Goal: Task Accomplishment & Management: Use online tool/utility

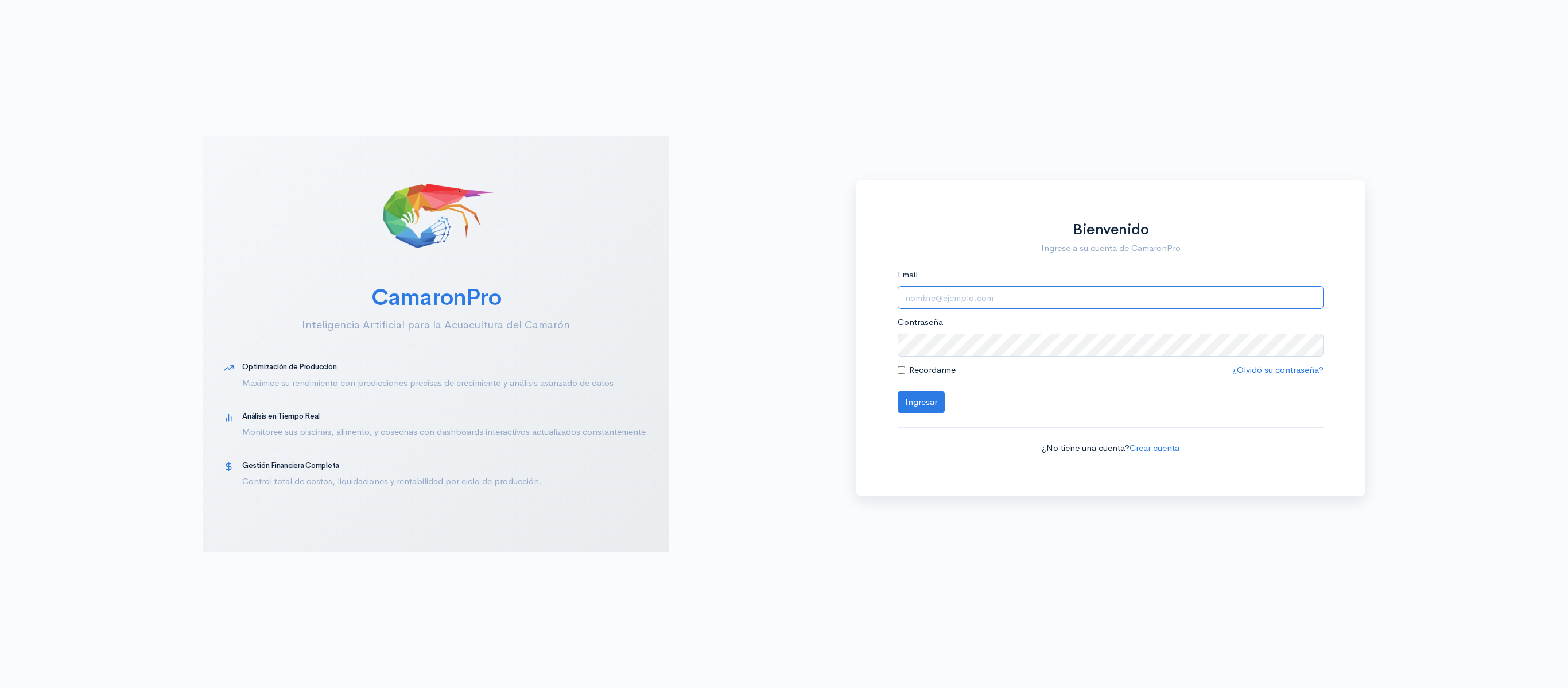
click at [950, 292] on input "Email" at bounding box center [1110, 297] width 427 height 23
type input "[EMAIL_ADDRESS][DOMAIN_NAME]"
click at [897, 391] on button "Ingresar" at bounding box center [921, 402] width 47 height 23
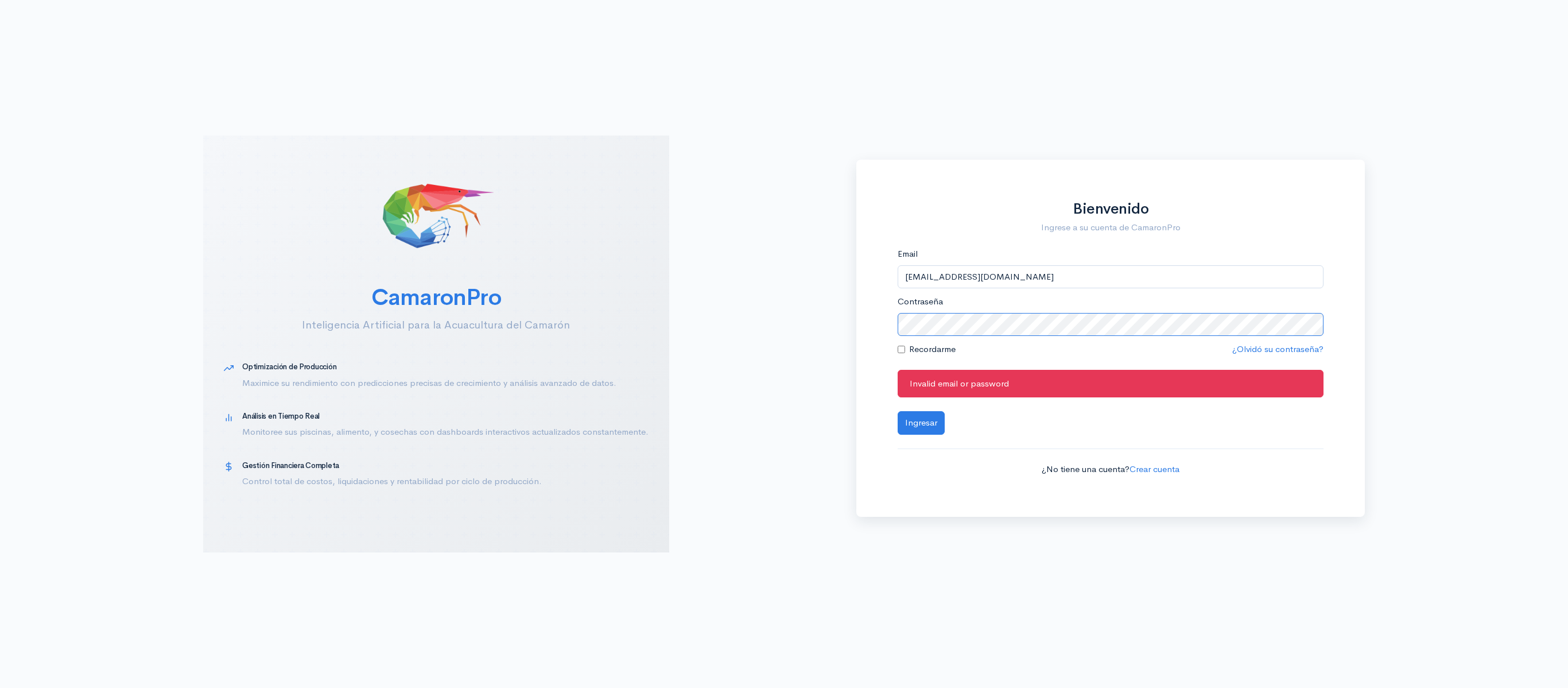
click at [749, 339] on div "CamaronPro Inteligencia Artificial para la Acuacultura del Camarón Optimización…" at bounding box center [784, 344] width 1568 height 688
click at [897, 412] on button "Ingresar" at bounding box center [921, 423] width 47 height 23
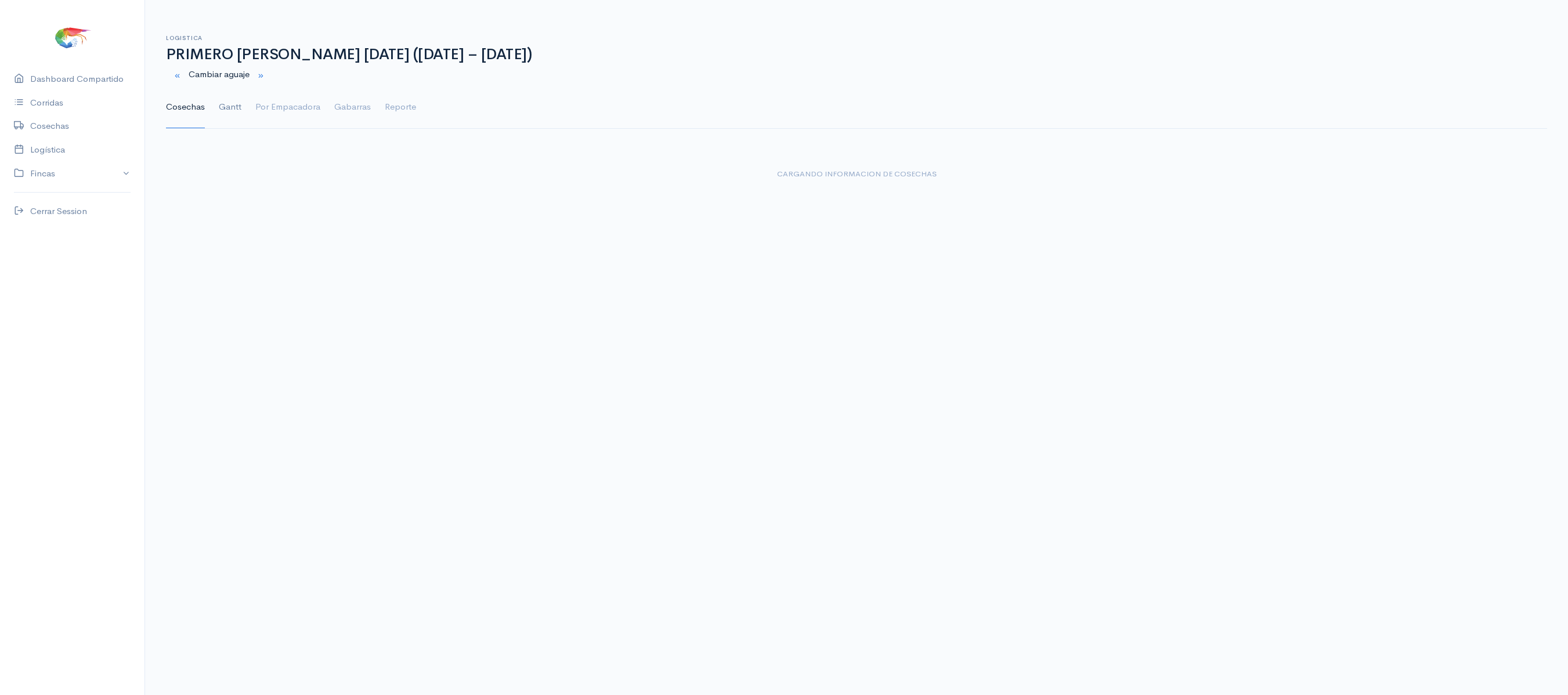
click at [219, 101] on link "Gantt" at bounding box center [230, 106] width 23 height 41
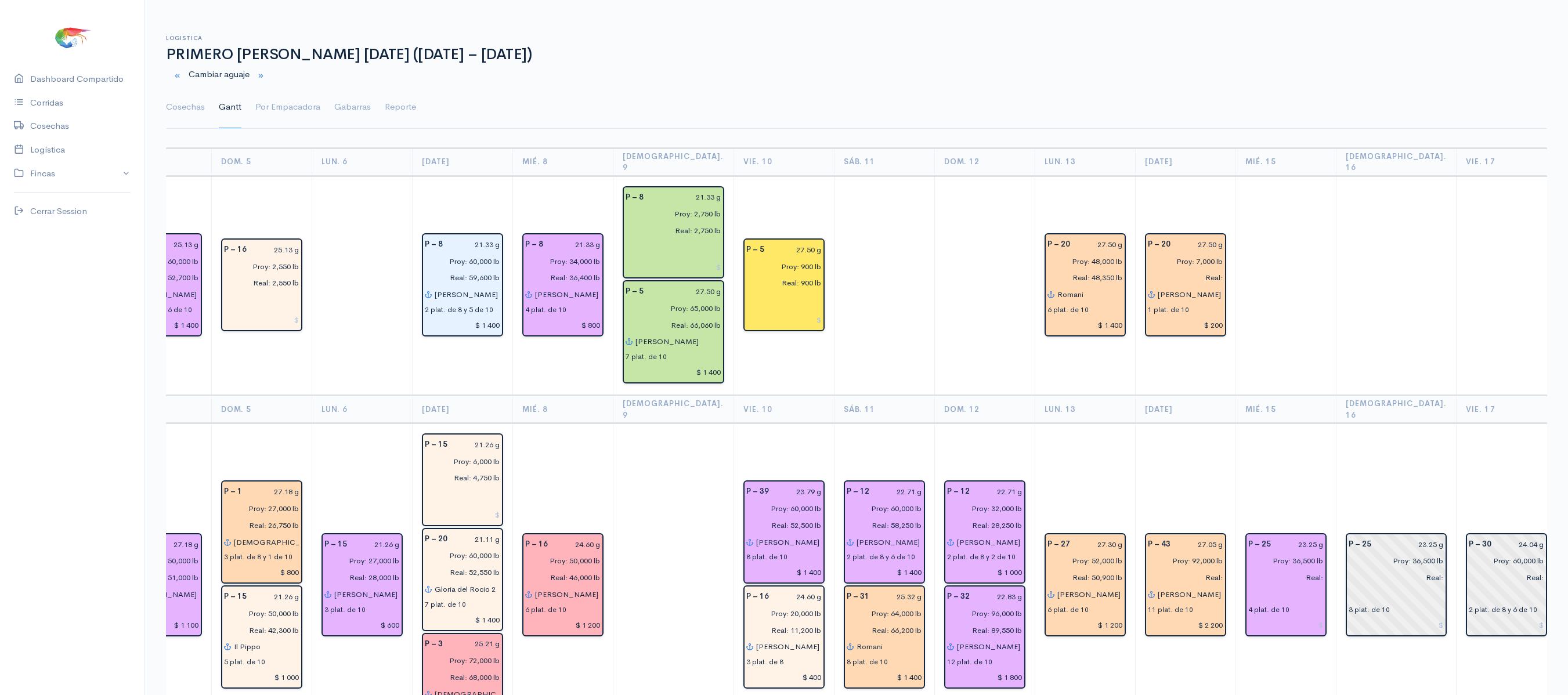
scroll to position [0, 785]
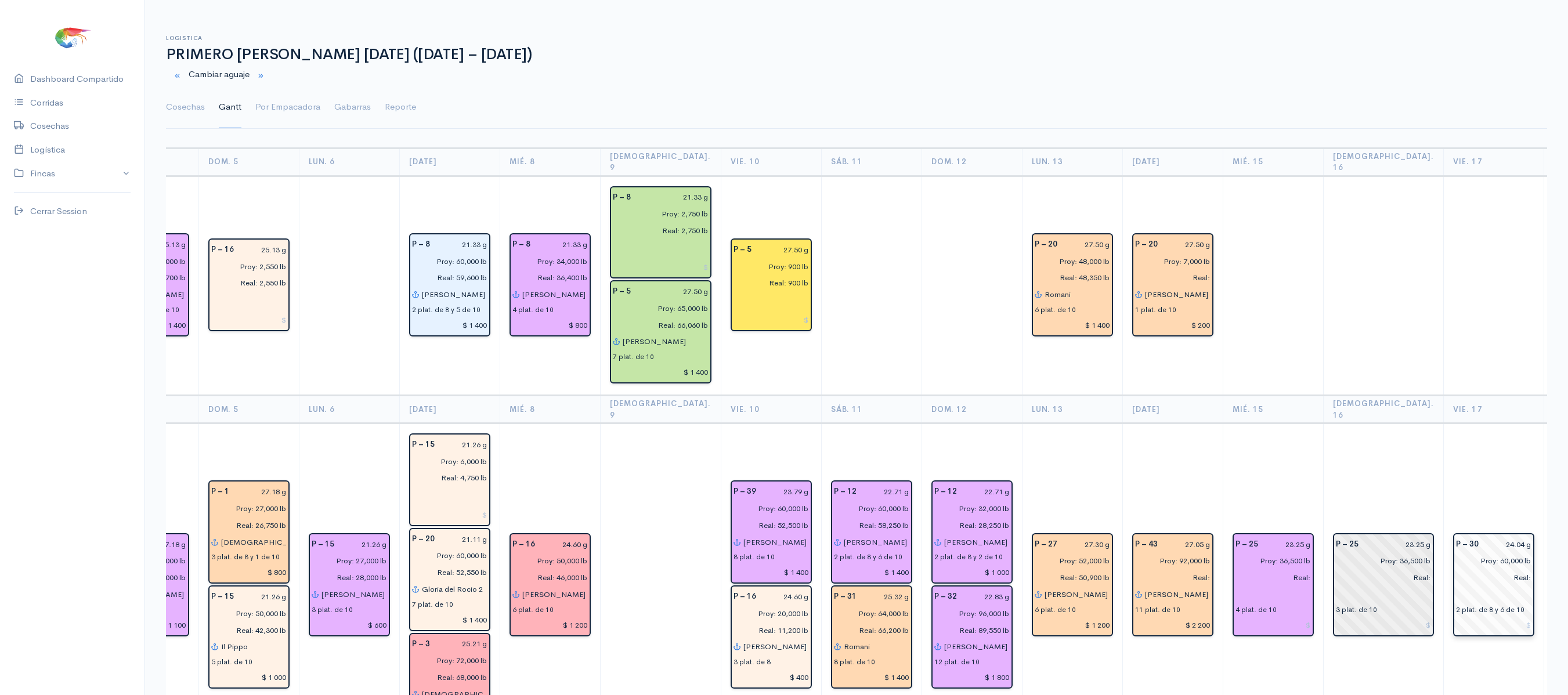
click at [1485, 536] on input "24.04 g" at bounding box center [1508, 544] width 45 height 17
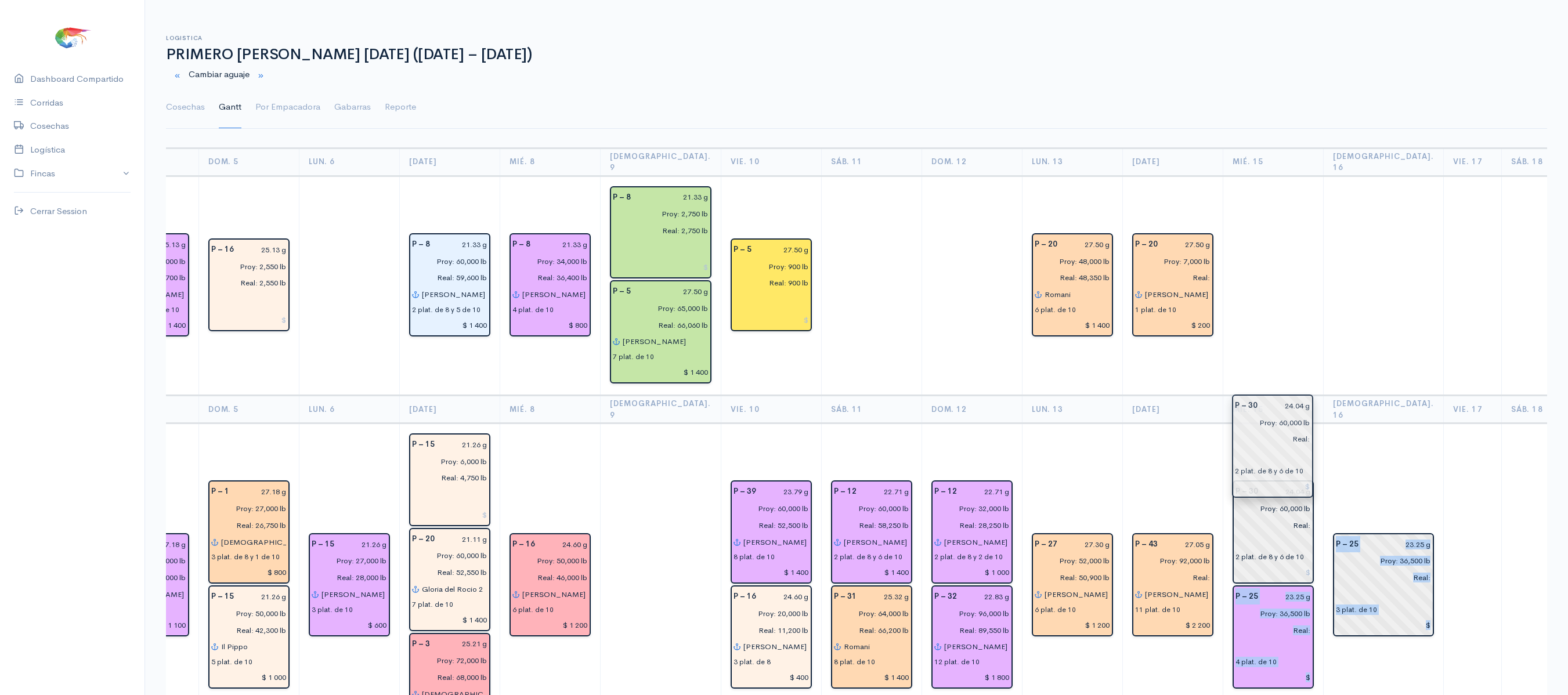
drag, startPoint x: 1431, startPoint y: 568, endPoint x: 1258, endPoint y: 451, distance: 208.8
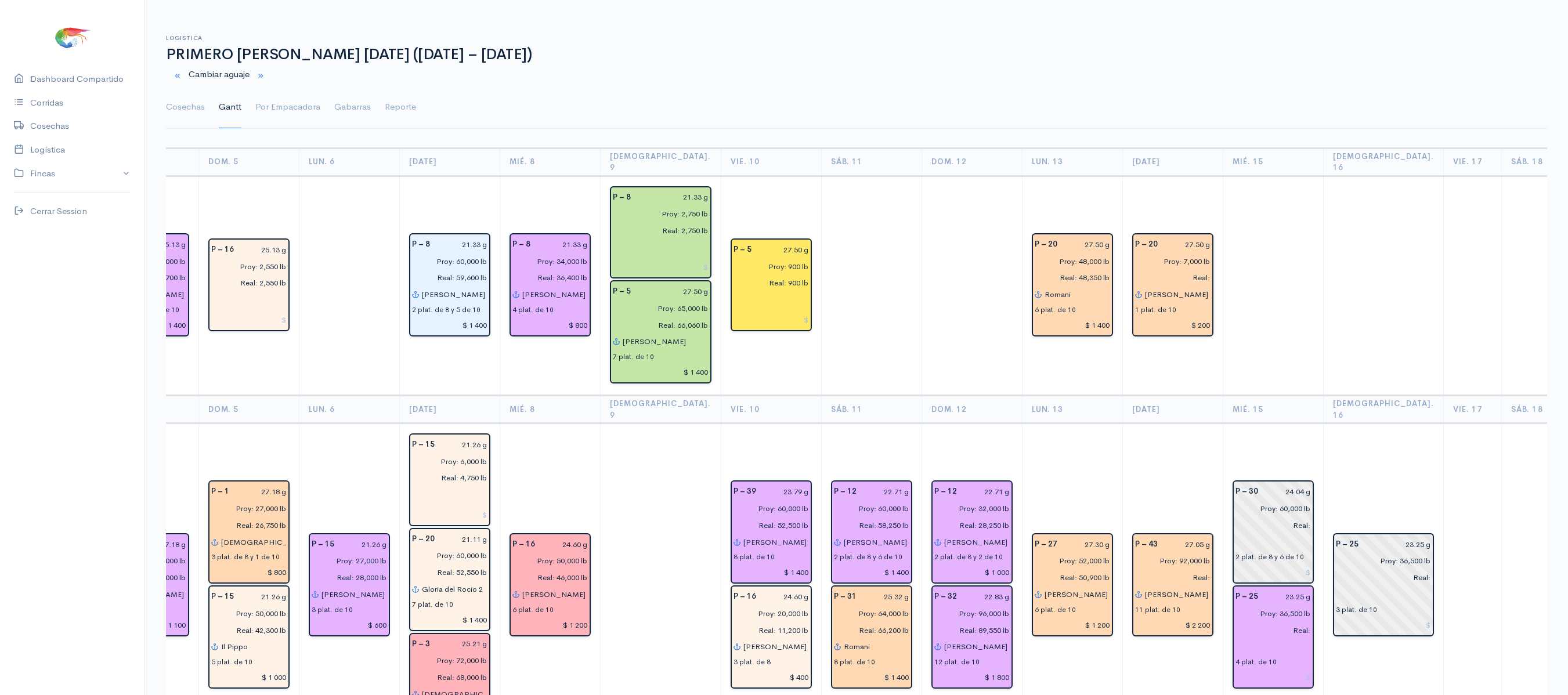
click at [1257, 446] on td "P – 30 24.04 g Proy: 60,000 lb Real: 2 plat. de 8 y 6 de 10 P – 25 23.25 g Proy…" at bounding box center [1272, 585] width 101 height 324
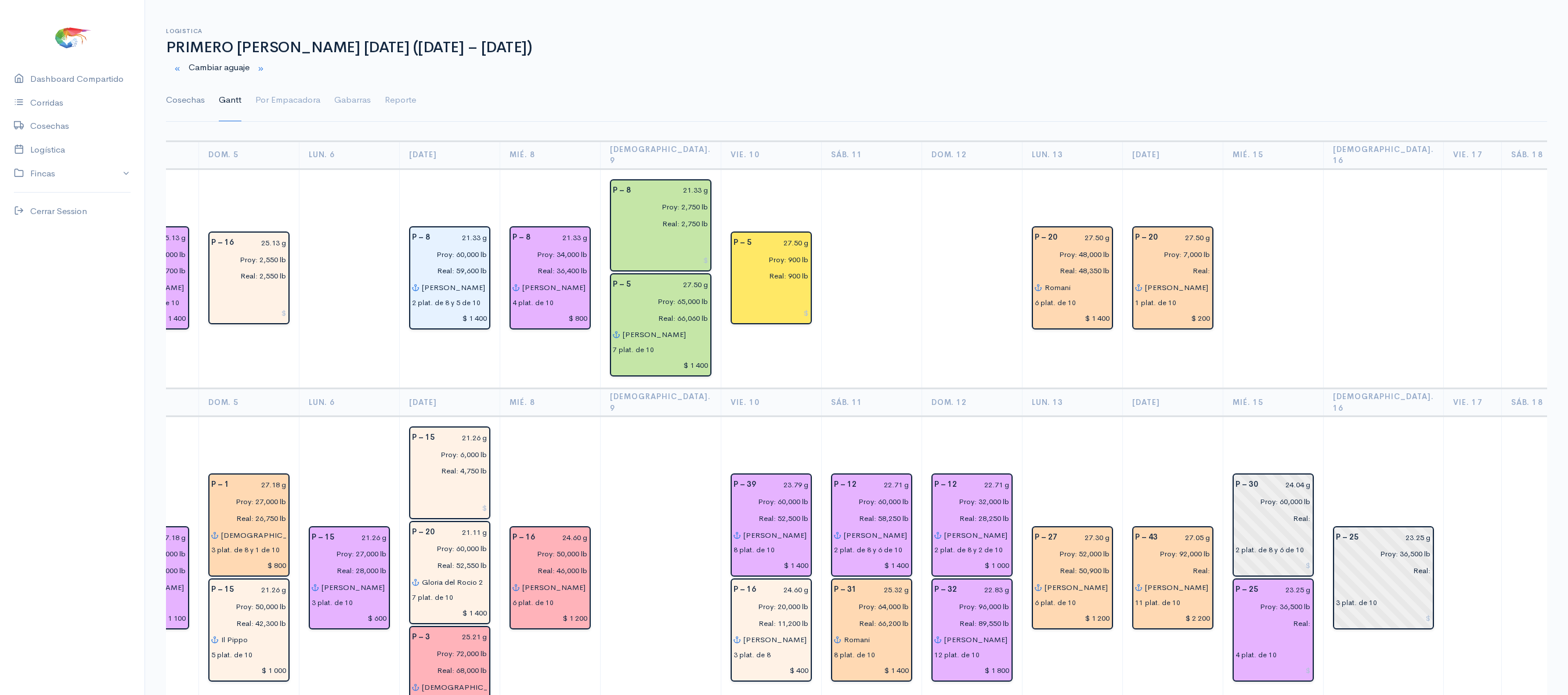
click at [192, 97] on link "Cosechas" at bounding box center [185, 100] width 39 height 41
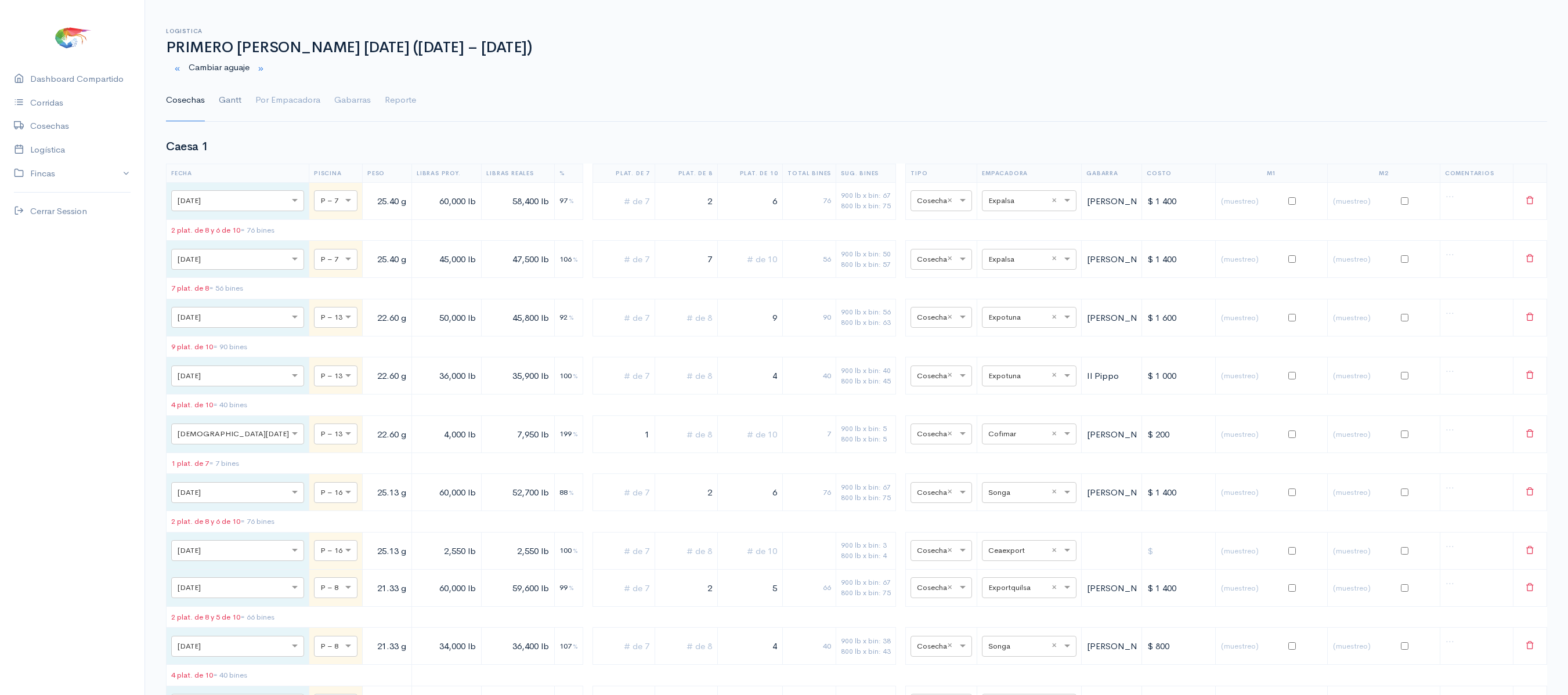
click at [229, 93] on link "Gantt" at bounding box center [230, 100] width 23 height 41
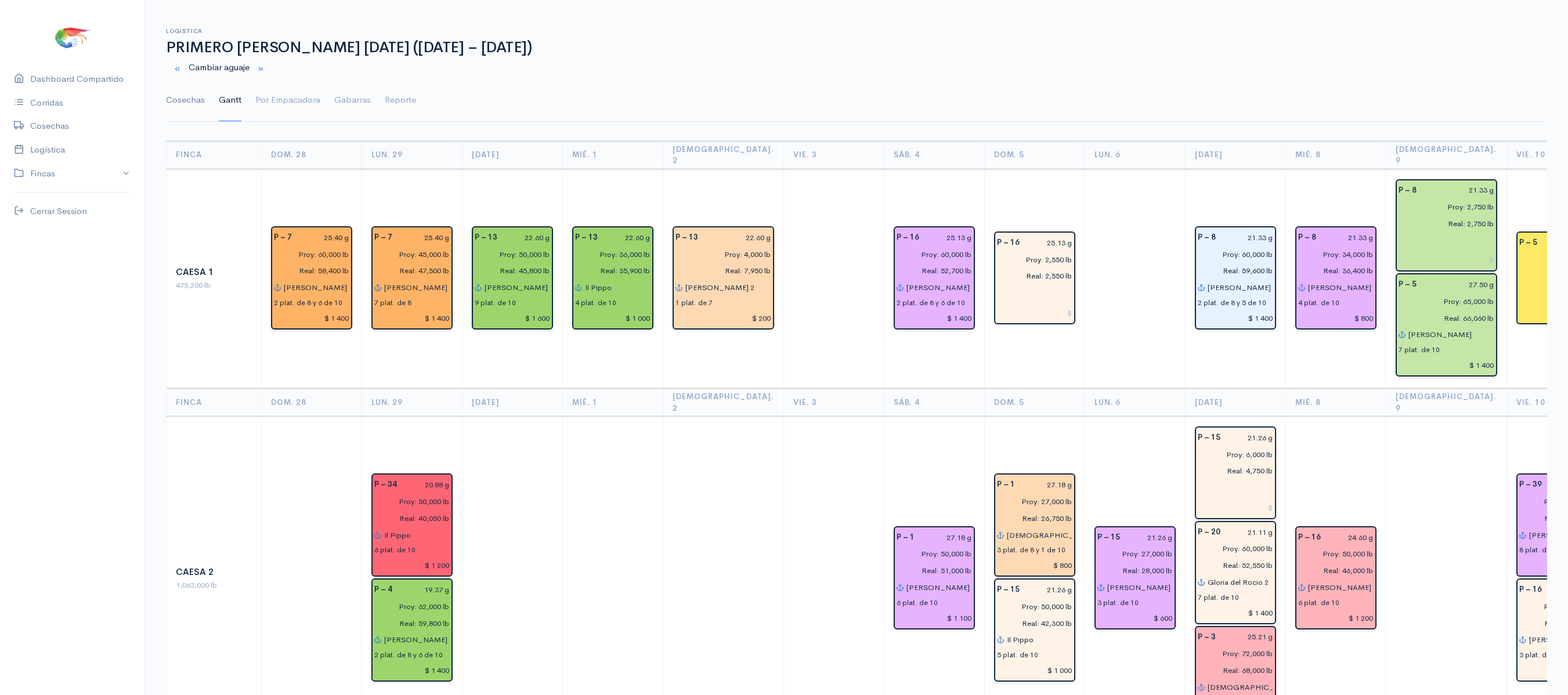
click at [189, 103] on link "Cosechas" at bounding box center [185, 100] width 39 height 41
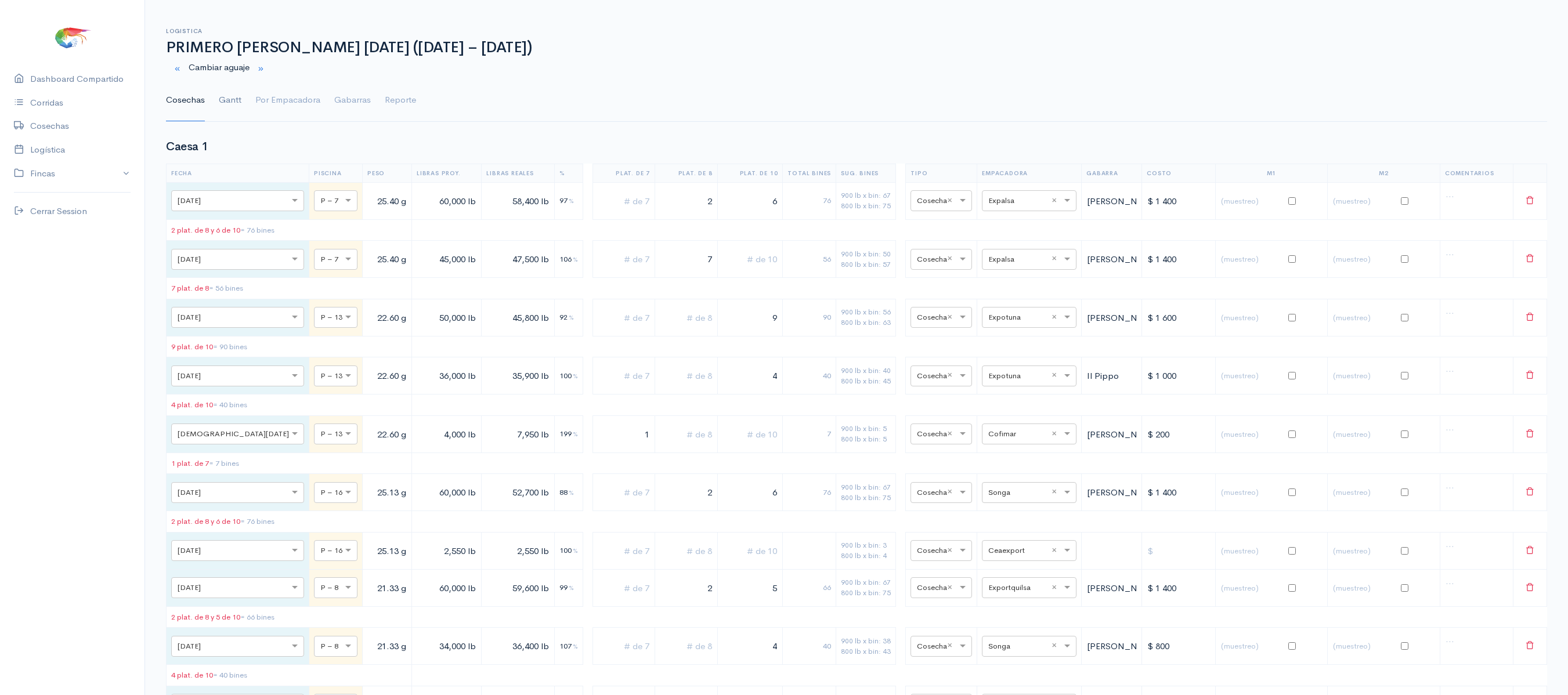
click at [224, 106] on link "Gantt" at bounding box center [230, 100] width 23 height 41
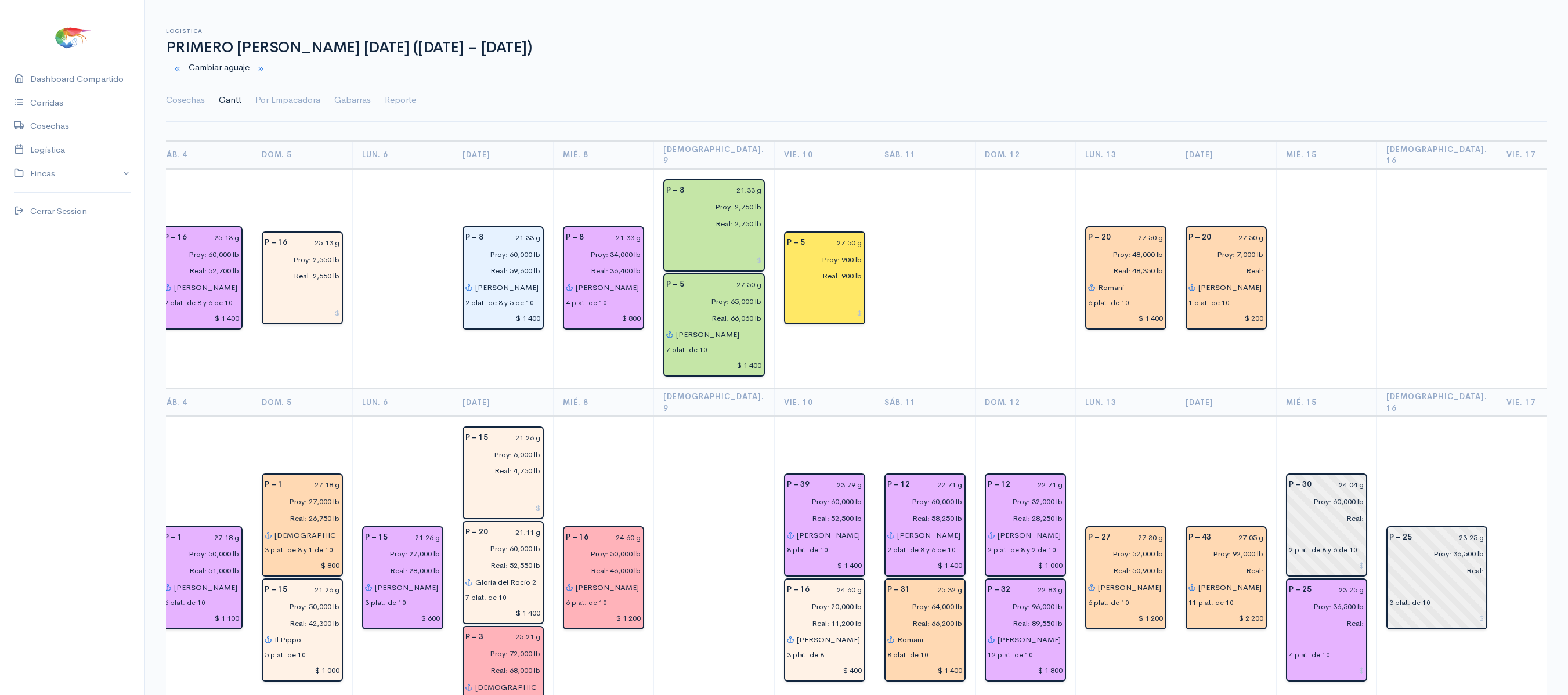
scroll to position [0, 733]
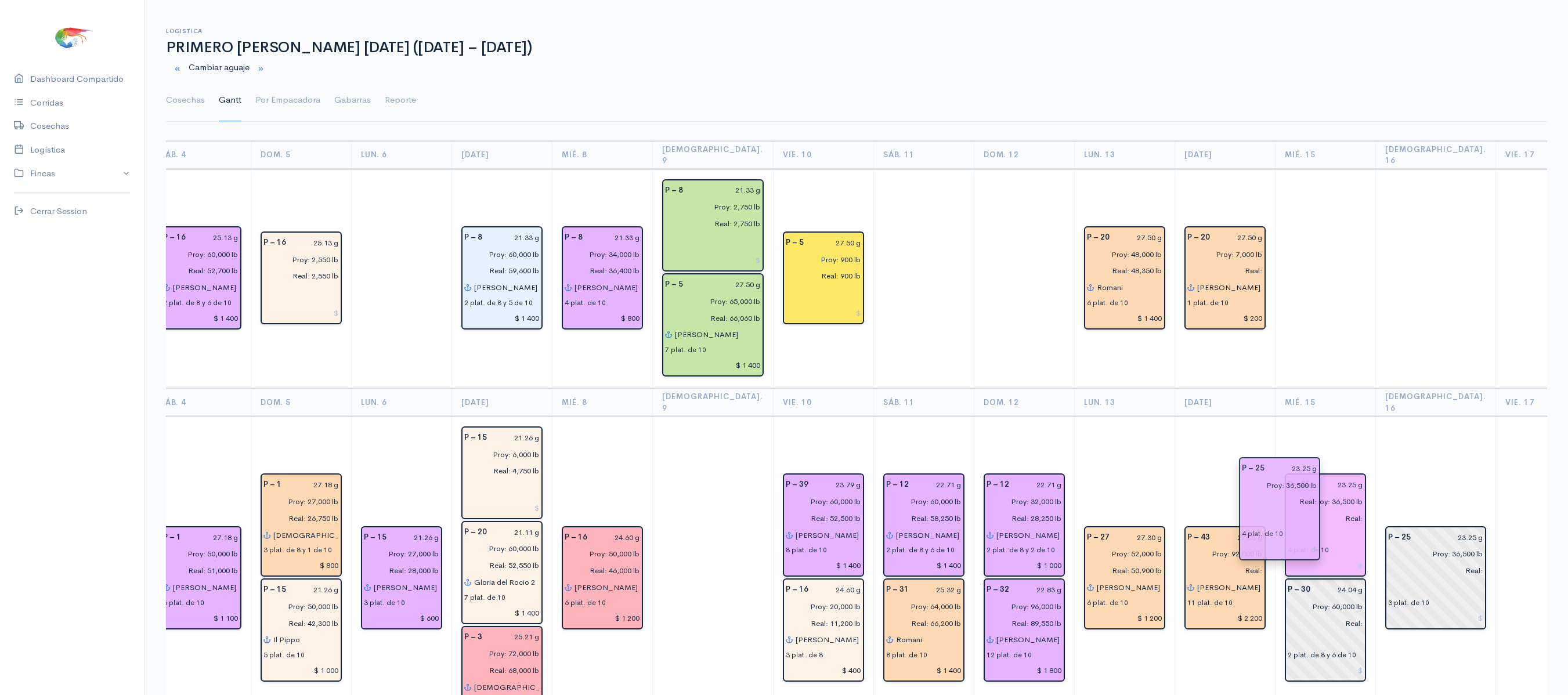
drag, startPoint x: 1287, startPoint y: 611, endPoint x: 1282, endPoint y: 511, distance: 100.1
click at [1287, 365] on td at bounding box center [1325, 278] width 101 height 220
drag, startPoint x: 1287, startPoint y: 365, endPoint x: 1311, endPoint y: 311, distance: 59.1
click at [1311, 311] on td at bounding box center [1325, 278] width 101 height 220
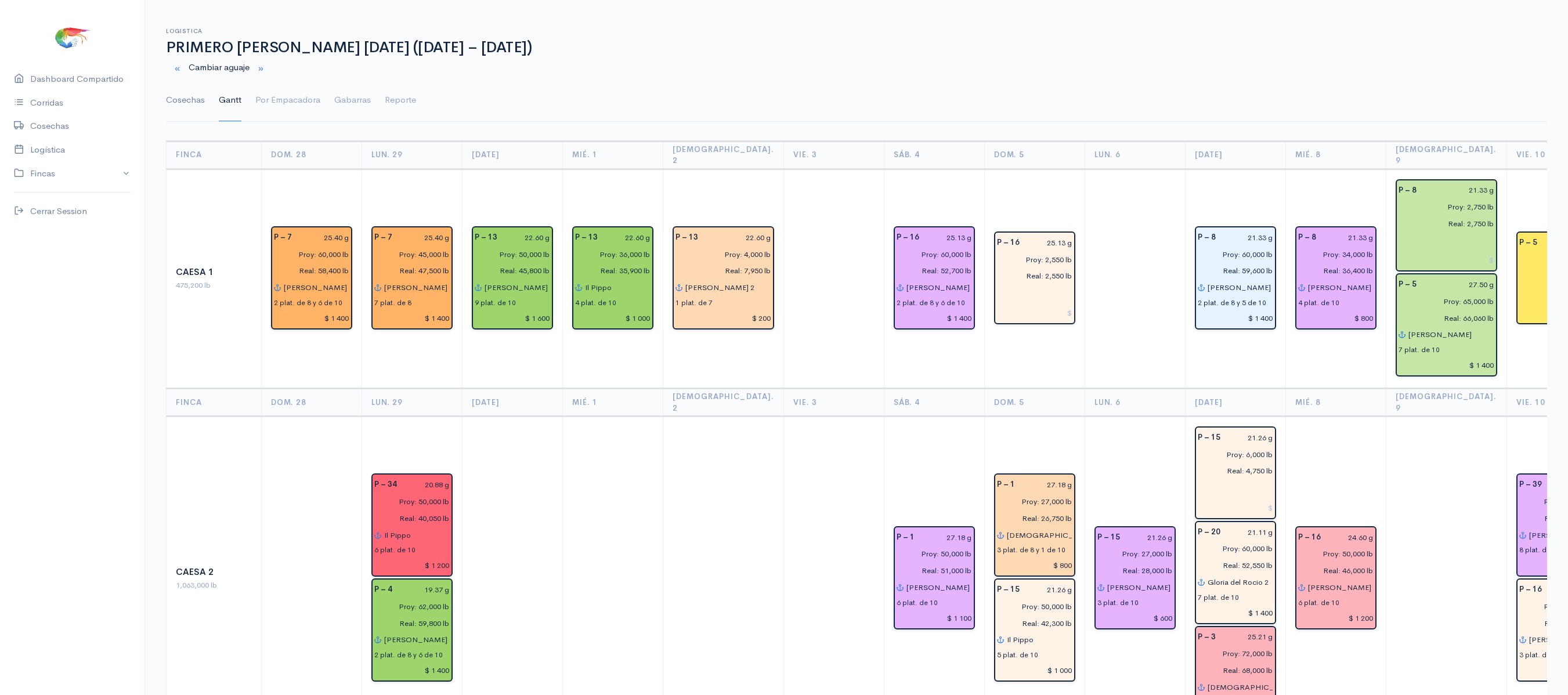
click at [189, 98] on link "Cosechas" at bounding box center [185, 100] width 39 height 41
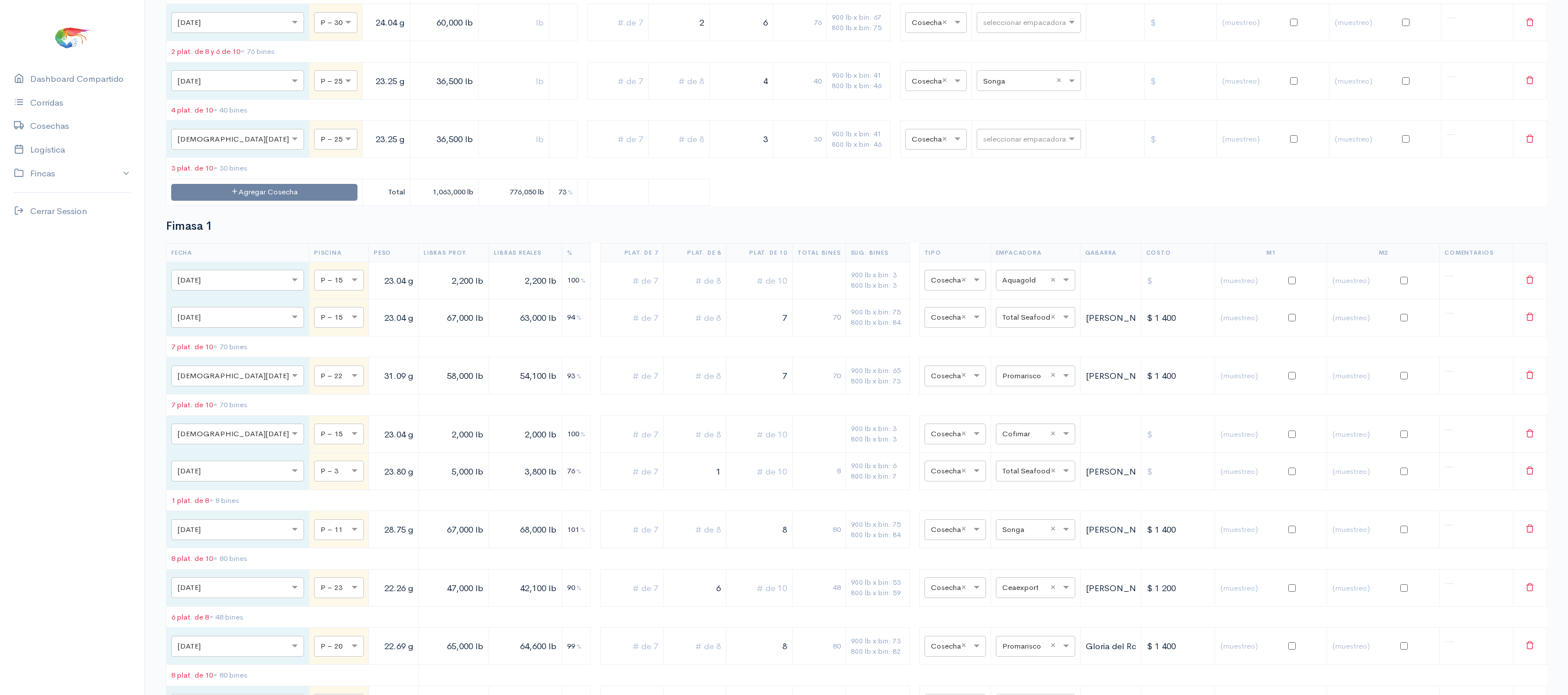
scroll to position [2048, 0]
click at [1012, 29] on input "text" at bounding box center [1017, 24] width 71 height 13
type input "proma"
click at [1004, 144] on span "Promarosa" at bounding box center [992, 146] width 42 height 11
drag, startPoint x: 665, startPoint y: 105, endPoint x: 736, endPoint y: 92, distance: 72.2
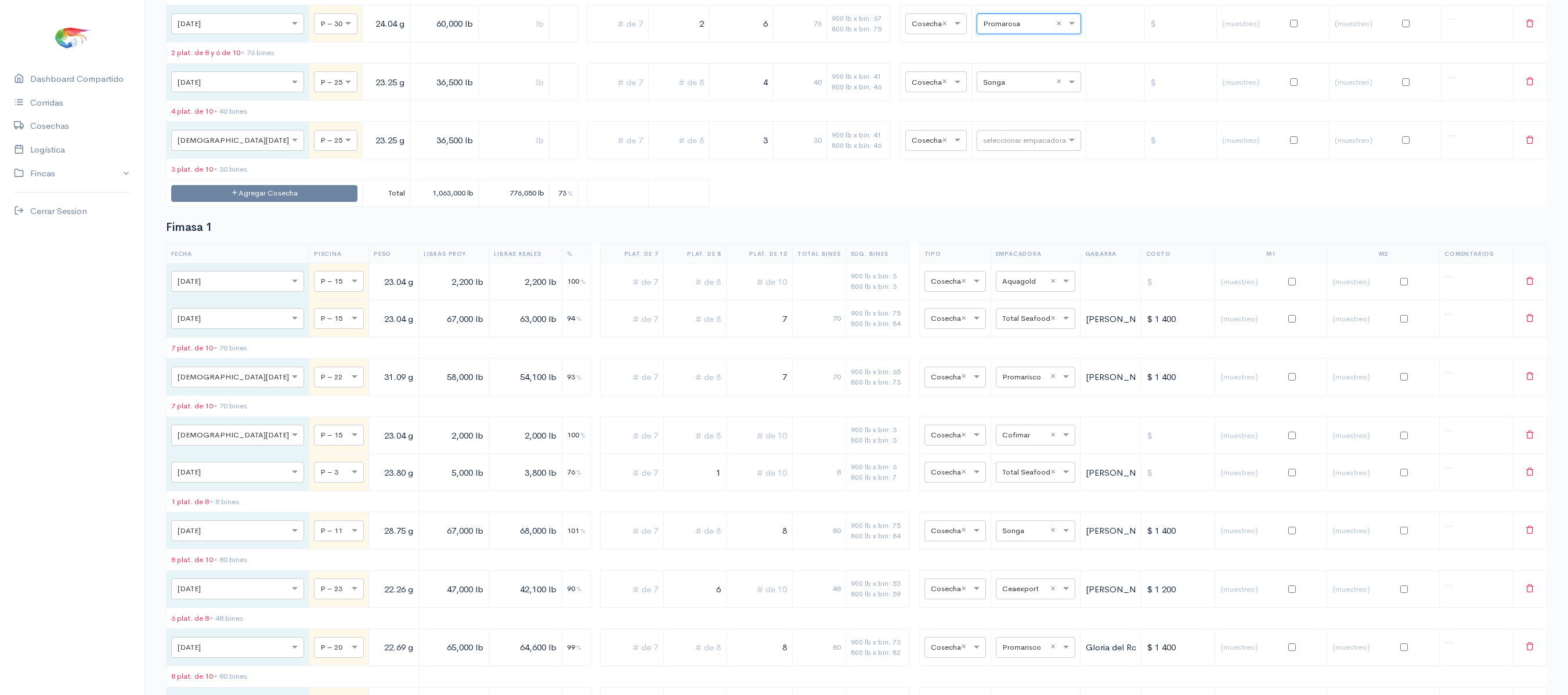
click at [736, 42] on tr "× [DATE] × P – 30 24.04 g 60,000 lb 2 6 76 900 lb x bin: 67 800 lb x bin: 75 × …" at bounding box center [857, 24] width 1380 height 37
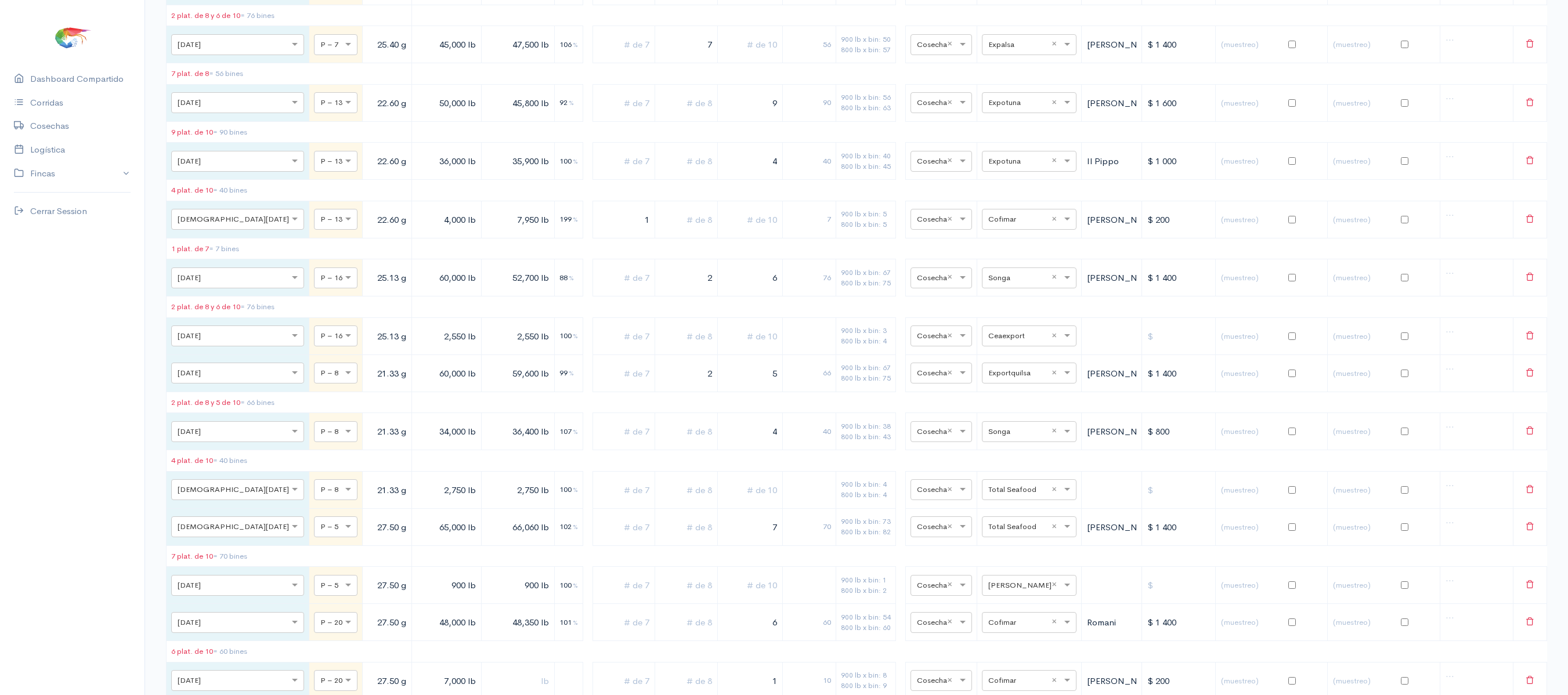
scroll to position [0, 0]
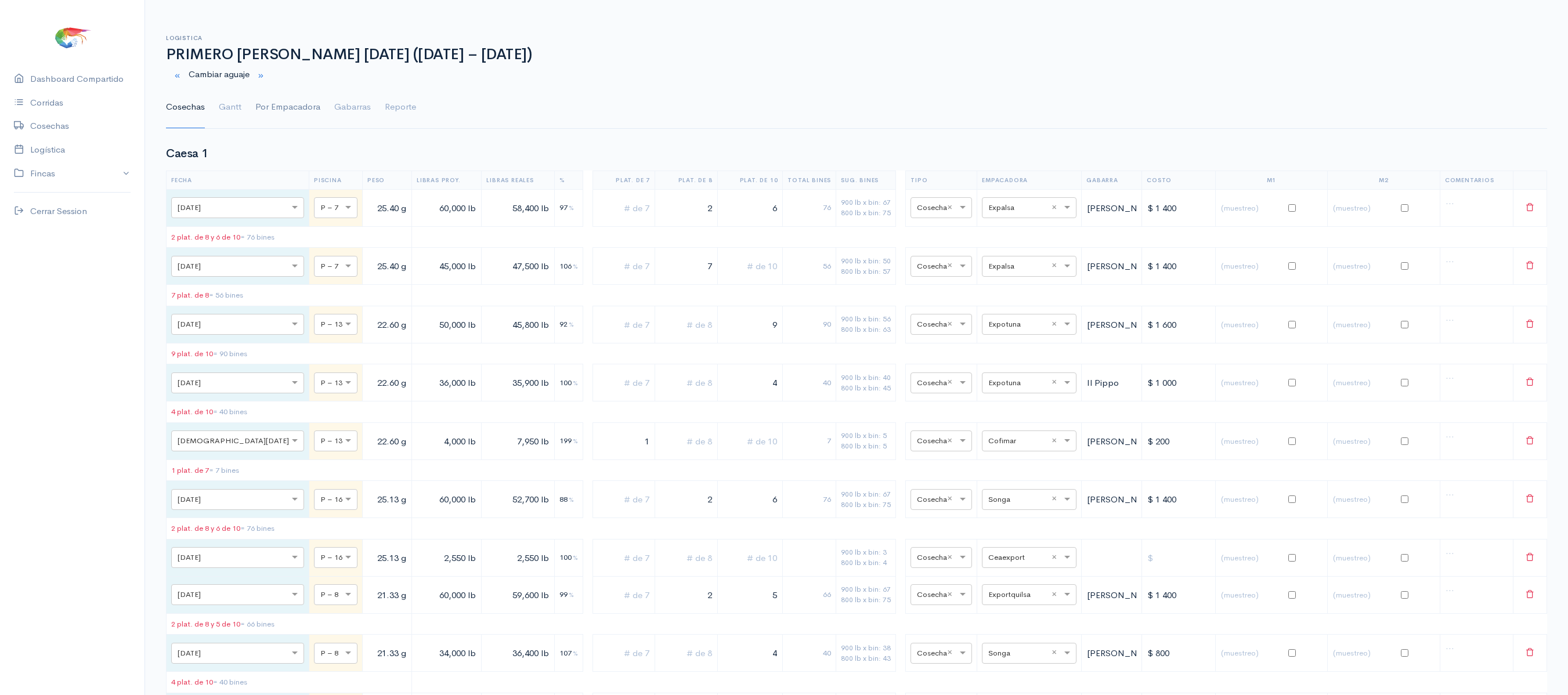
click at [275, 100] on link "Por Empacadora" at bounding box center [287, 106] width 65 height 41
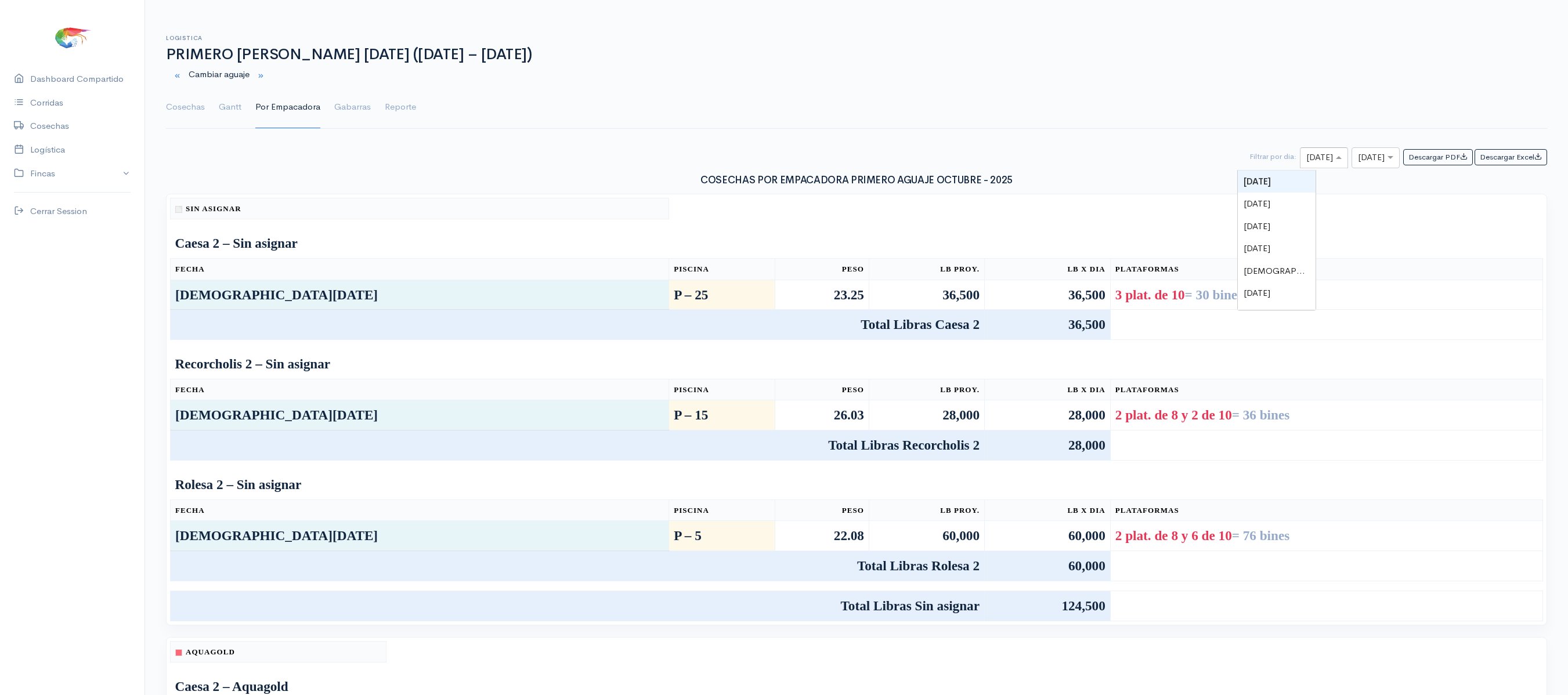
click at [1306, 158] on input "text" at bounding box center [1313, 158] width 15 height 15
type input "15"
click at [1384, 164] on span at bounding box center [1392, 158] width 15 height 13
type input "15"
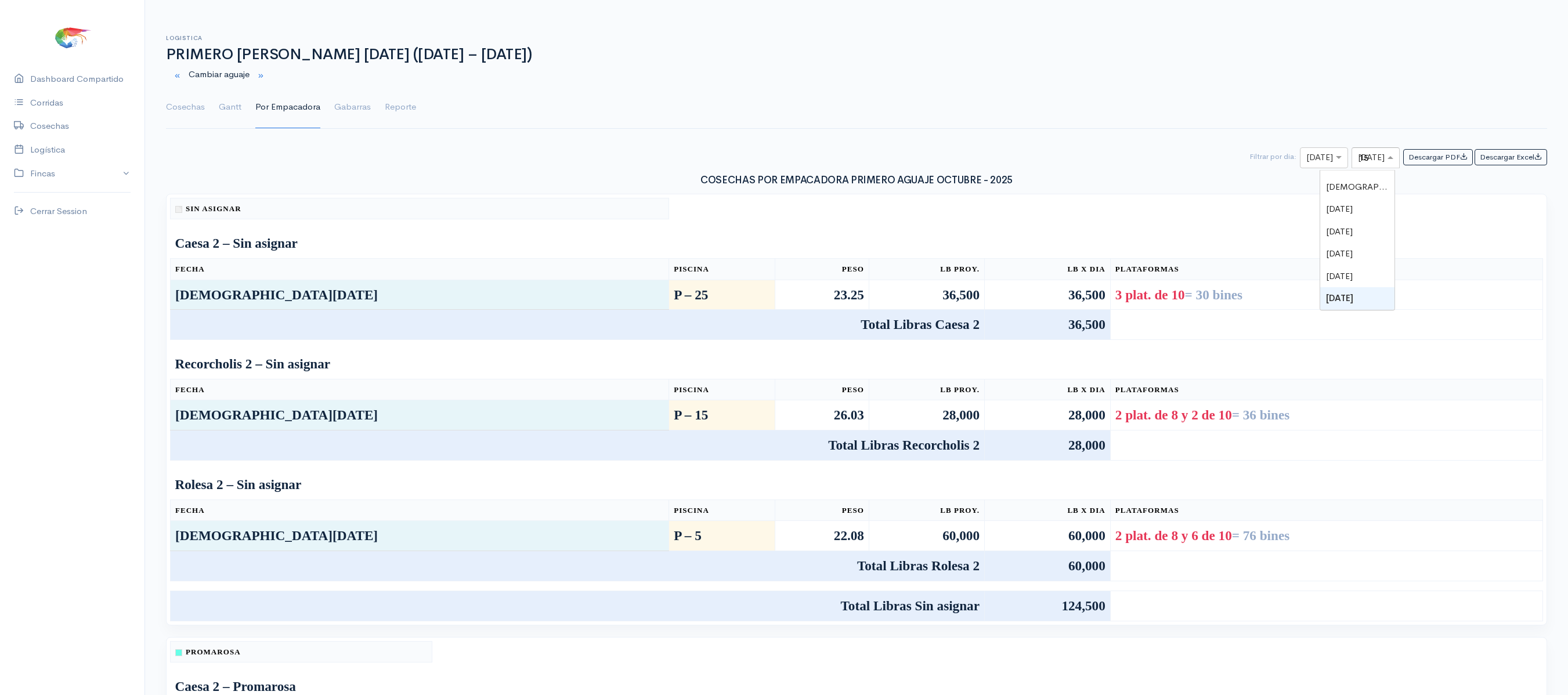
scroll to position [0, 0]
